Goal: Find specific page/section: Find specific page/section

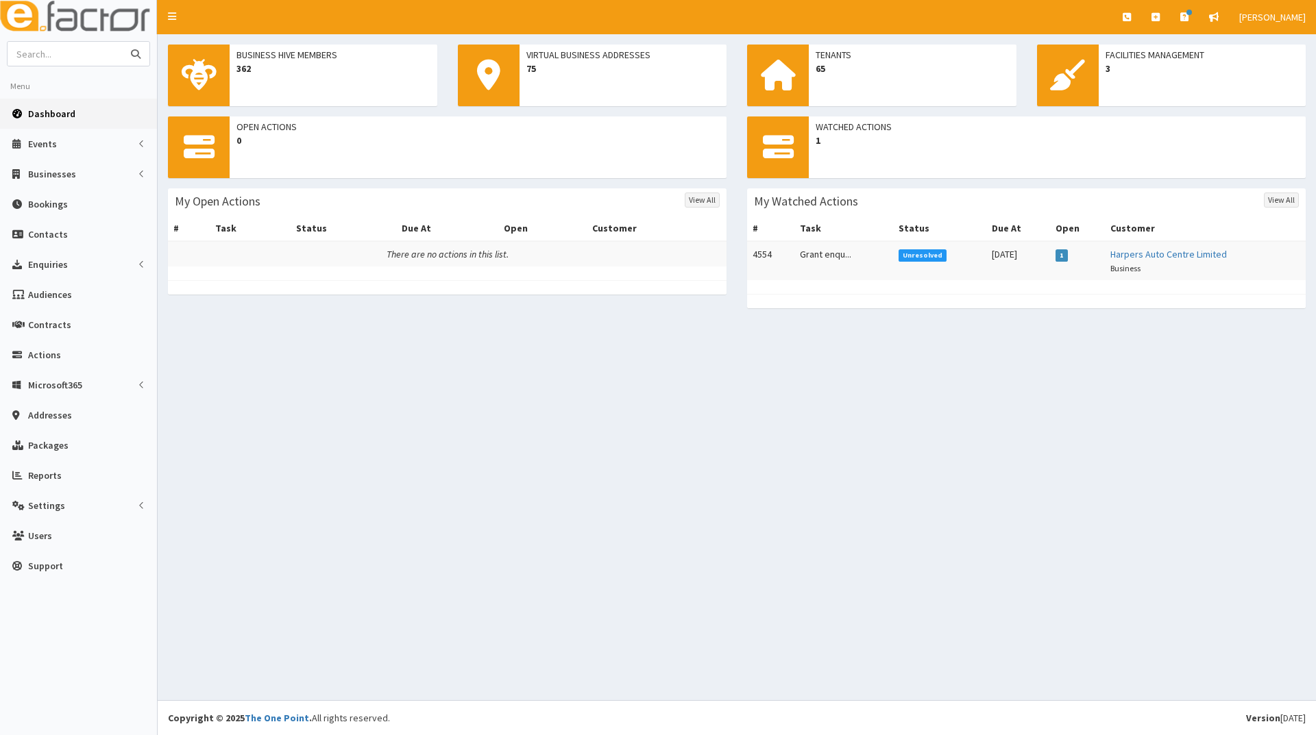
click at [78, 50] on input "text" at bounding box center [65, 54] width 115 height 24
type input "tidswekk"
click at [122, 42] on button "submit" at bounding box center [135, 54] width 27 height 24
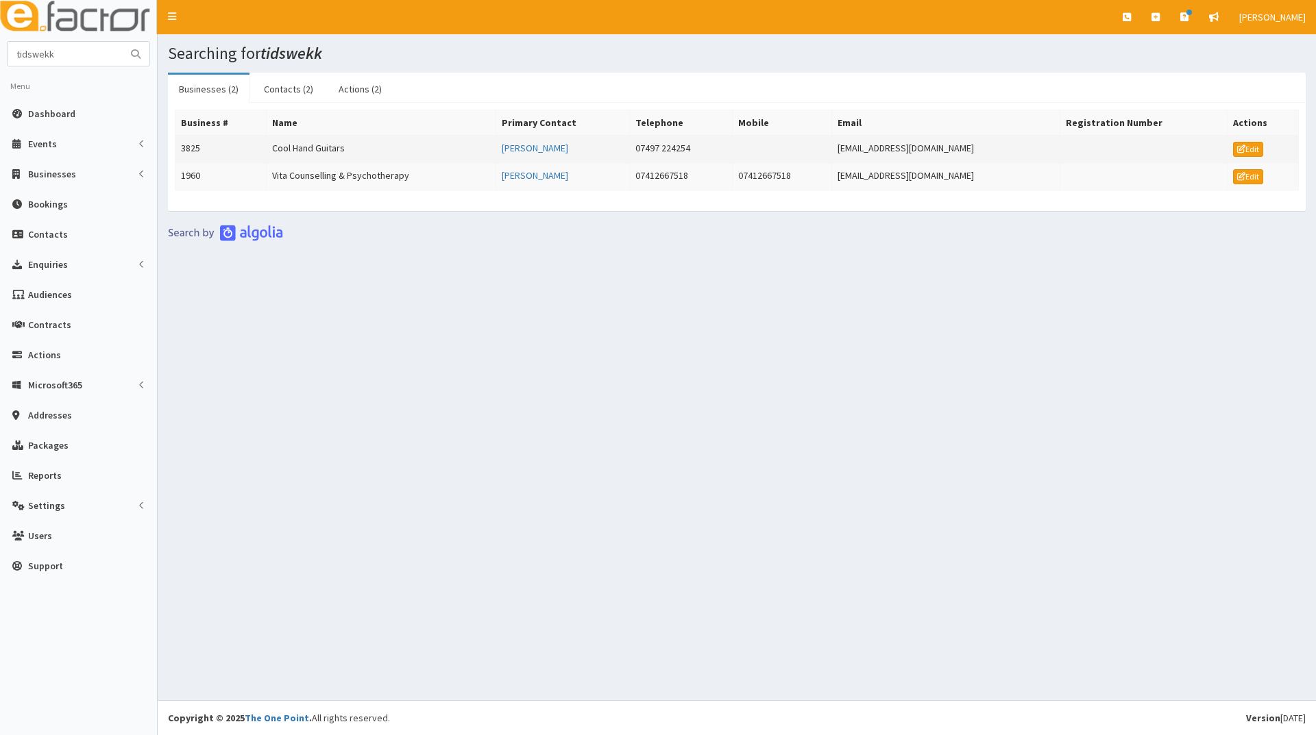
click at [295, 146] on td "Cool Hand Guitars" at bounding box center [381, 149] width 230 height 27
